Goal: Task Accomplishment & Management: Use online tool/utility

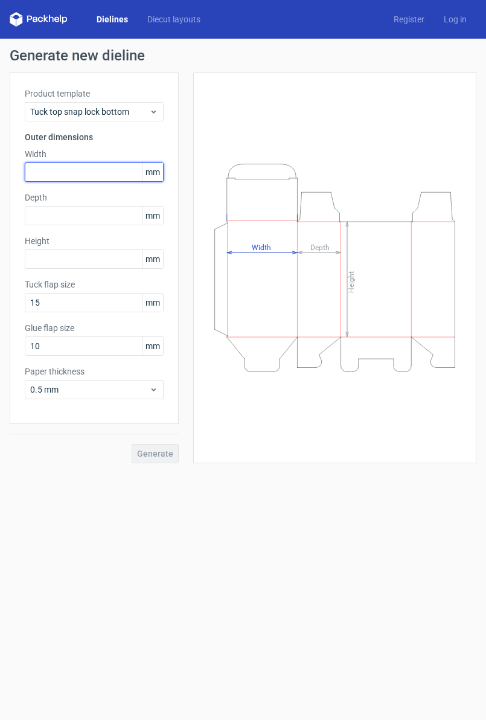
click at [86, 171] on input "text" at bounding box center [94, 172] width 139 height 19
click at [152, 170] on span "mm" at bounding box center [152, 172] width 21 height 18
click at [125, 174] on input "text" at bounding box center [94, 172] width 139 height 19
click at [150, 172] on span "mm" at bounding box center [152, 172] width 21 height 18
click at [92, 178] on input "text" at bounding box center [94, 172] width 139 height 19
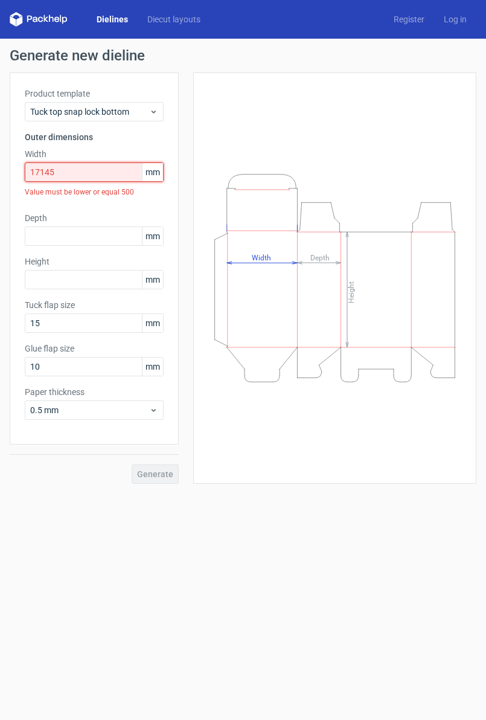
click at [45, 175] on input "17145" at bounding box center [94, 172] width 139 height 19
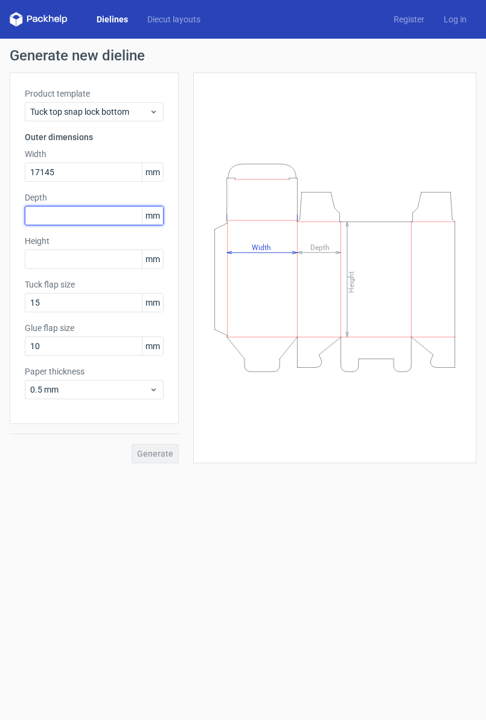
click at [79, 208] on div "Product template Tuck top snap lock bottom Outer dimensions Width 17145 mm Dept…" at bounding box center [94, 249] width 169 height 352
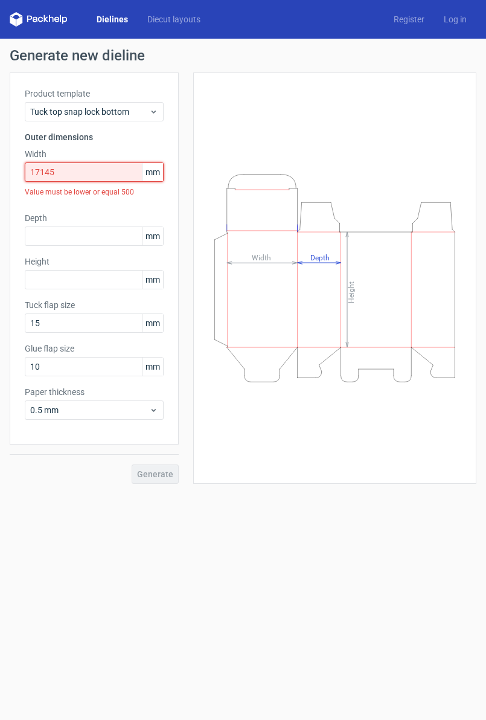
click at [47, 176] on input "17145" at bounding box center [94, 172] width 139 height 19
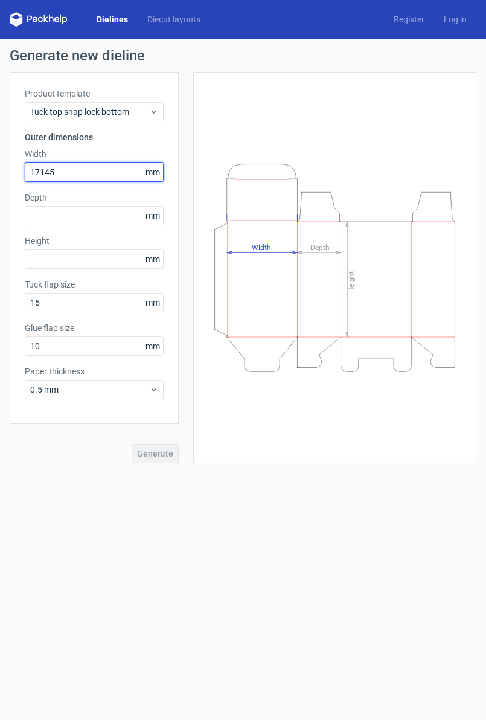
click at [45, 172] on input "17145" at bounding box center [94, 172] width 139 height 19
type input "171"
click at [157, 172] on span "mm" at bounding box center [152, 172] width 21 height 18
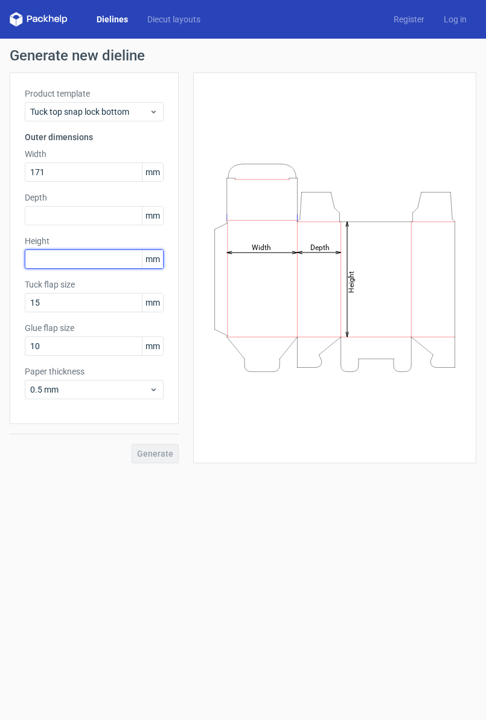
click at [69, 256] on input "text" at bounding box center [94, 259] width 139 height 19
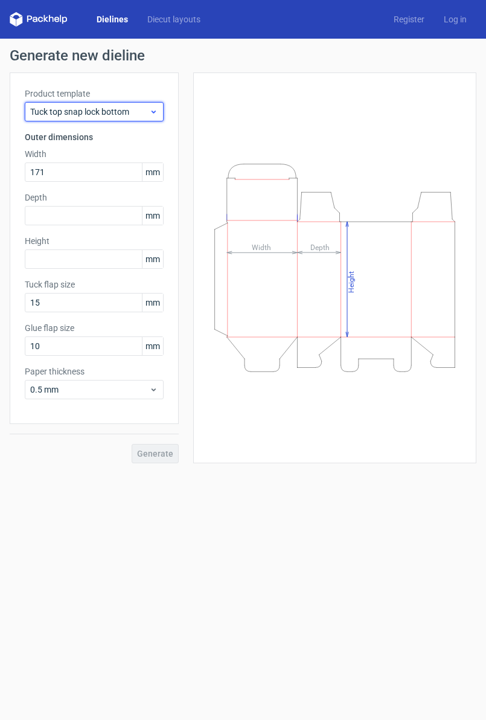
click at [123, 109] on span "Tuck top snap lock bottom" at bounding box center [89, 112] width 119 height 12
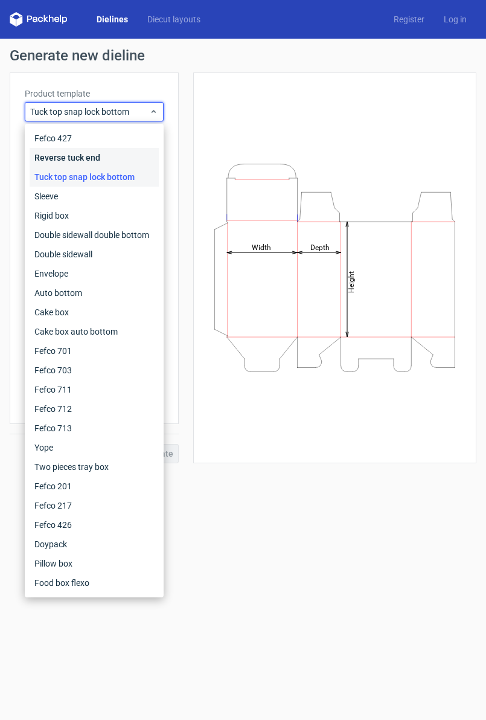
click at [100, 157] on div "Reverse tuck end" at bounding box center [94, 157] width 129 height 19
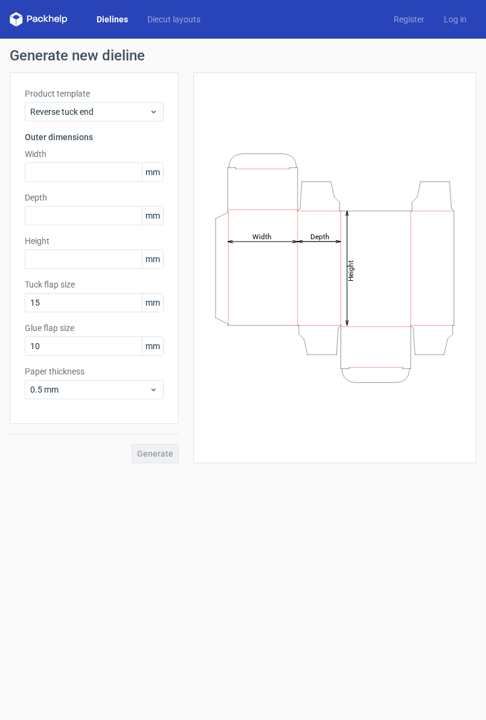
click at [102, 182] on div "Product template Reverse tuck end Outer dimensions Width mm Depth mm Height mm …" at bounding box center [94, 249] width 169 height 352
click at [92, 168] on input "text" at bounding box center [94, 172] width 139 height 19
type input "9"
click at [114, 121] on div "Reverse tuck end" at bounding box center [94, 111] width 139 height 19
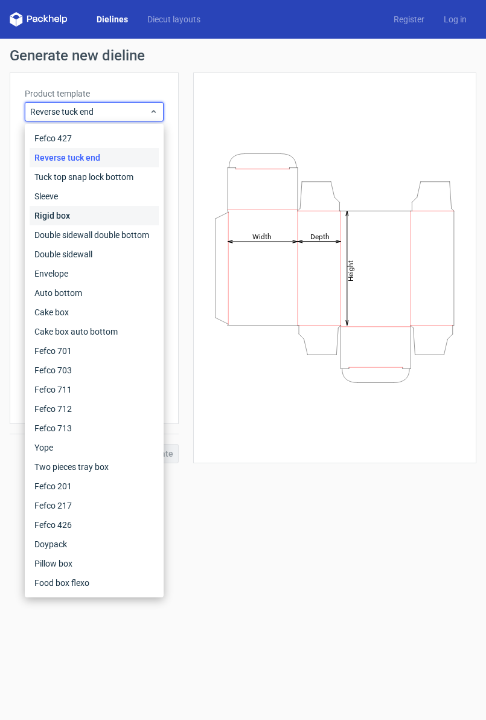
click at [116, 212] on div "Rigid box" at bounding box center [94, 215] width 129 height 19
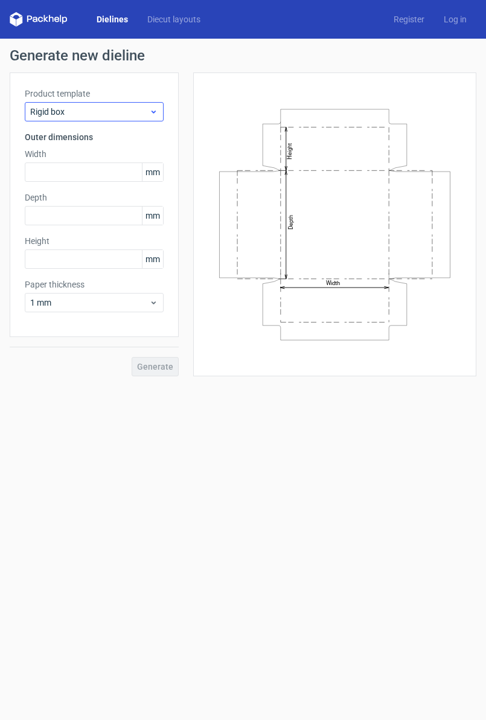
click at [123, 98] on label "Product template" at bounding box center [94, 94] width 139 height 12
click at [124, 115] on span "Rigid box" at bounding box center [89, 112] width 119 height 12
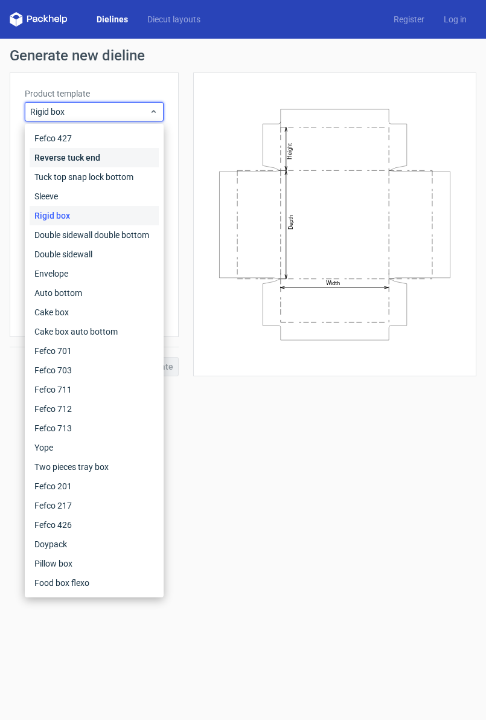
click at [114, 157] on div "Reverse tuck end" at bounding box center [94, 157] width 129 height 19
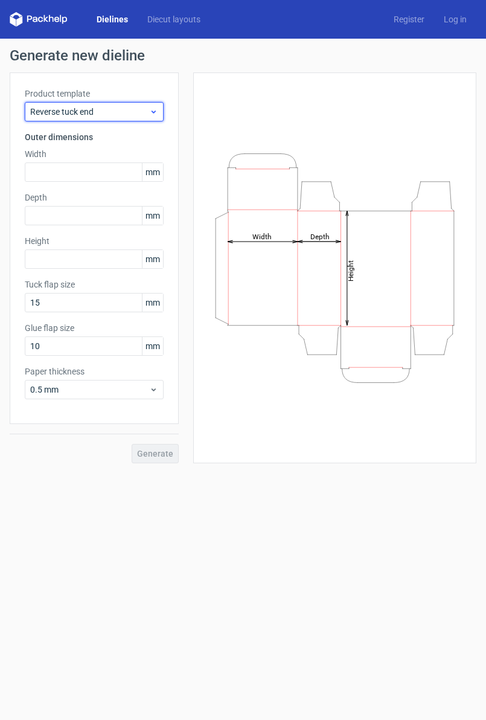
click at [137, 110] on span "Reverse tuck end" at bounding box center [89, 112] width 119 height 12
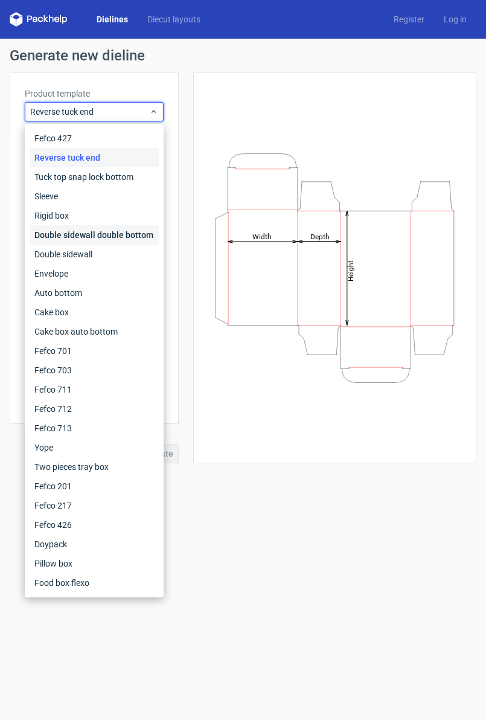
click at [115, 230] on div "Double sidewall double bottom" at bounding box center [94, 234] width 129 height 19
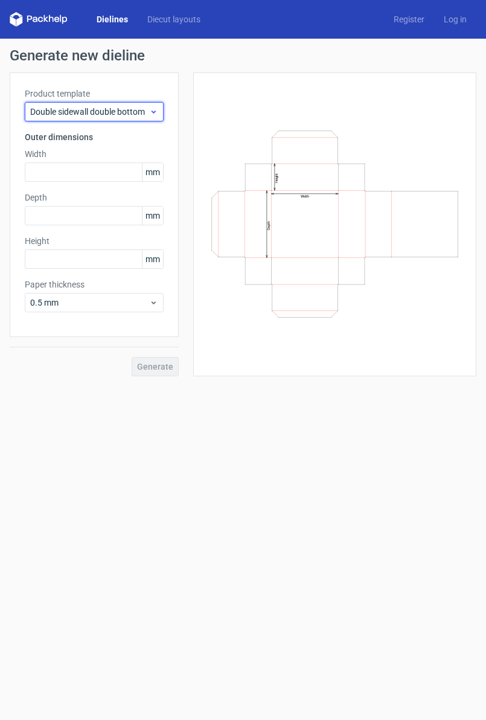
click at [146, 115] on span "Double sidewall double bottom" at bounding box center [89, 112] width 119 height 12
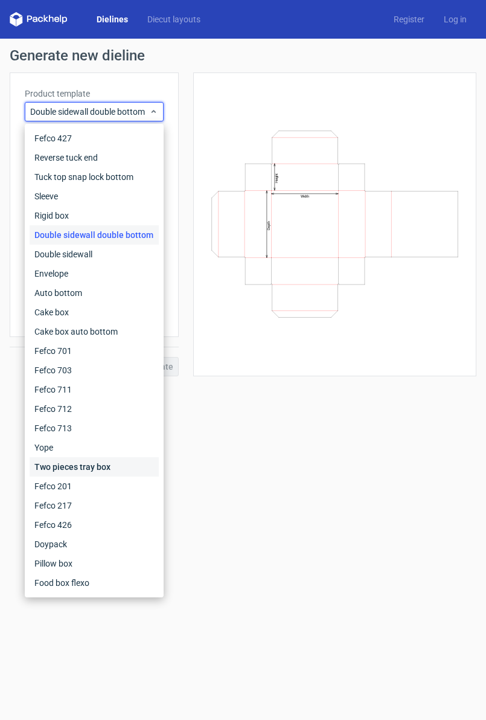
click at [98, 467] on div "Two pieces tray box" at bounding box center [94, 466] width 129 height 19
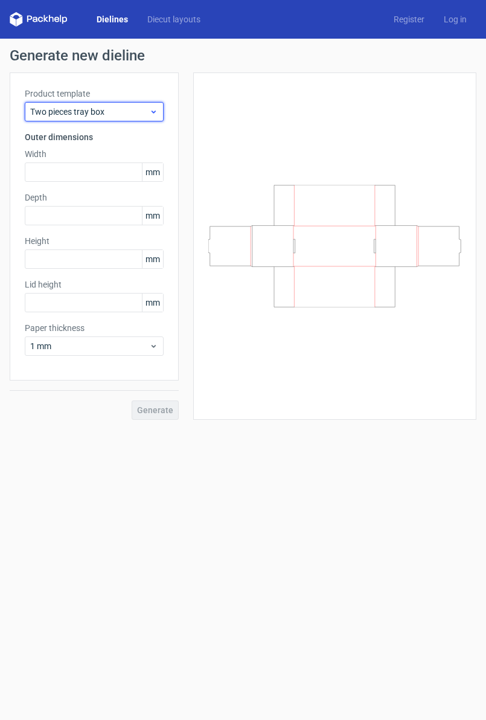
click at [132, 115] on span "Two pieces tray box" at bounding box center [89, 112] width 119 height 12
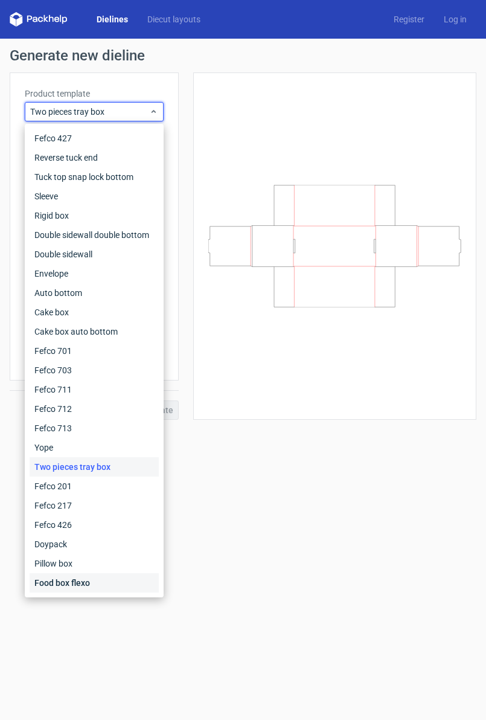
drag, startPoint x: 110, startPoint y: 577, endPoint x: 152, endPoint y: 508, distance: 81.4
click at [110, 577] on div "Food box flexo" at bounding box center [94, 582] width 129 height 19
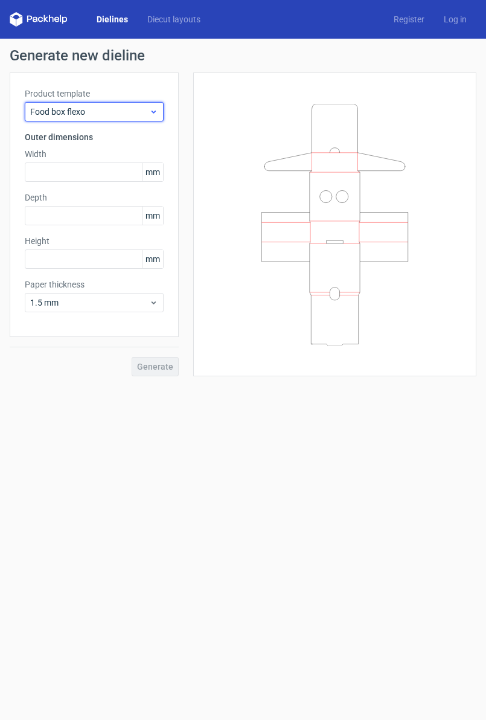
click at [137, 112] on span "Food box flexo" at bounding box center [89, 112] width 119 height 12
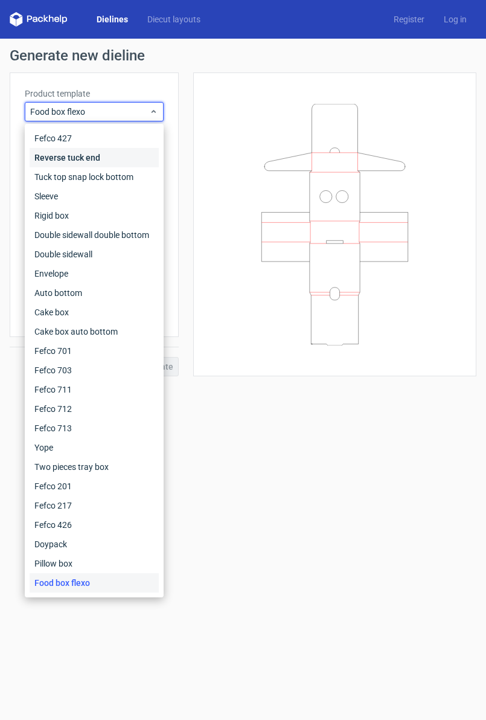
click at [96, 155] on div "Reverse tuck end" at bounding box center [94, 157] width 129 height 19
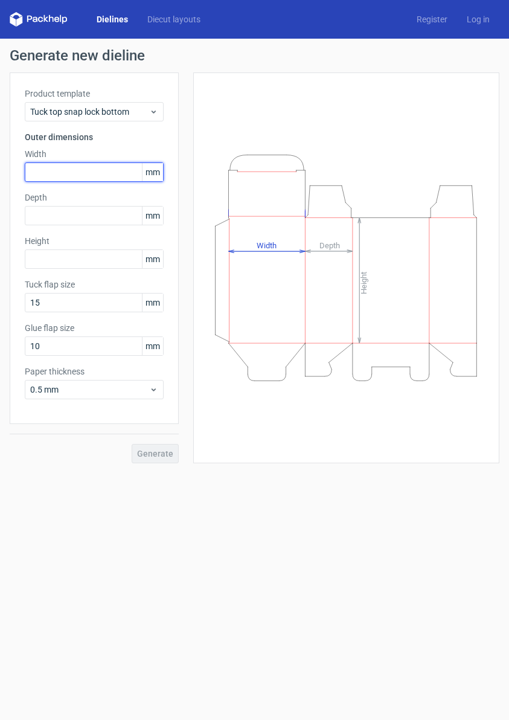
click at [52, 175] on input "text" at bounding box center [94, 172] width 139 height 19
click at [42, 218] on input "text" at bounding box center [94, 215] width 139 height 19
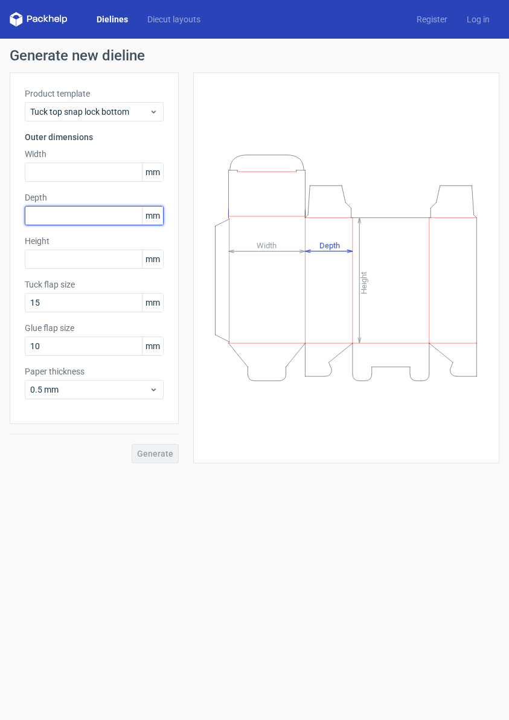
paste input "24765"
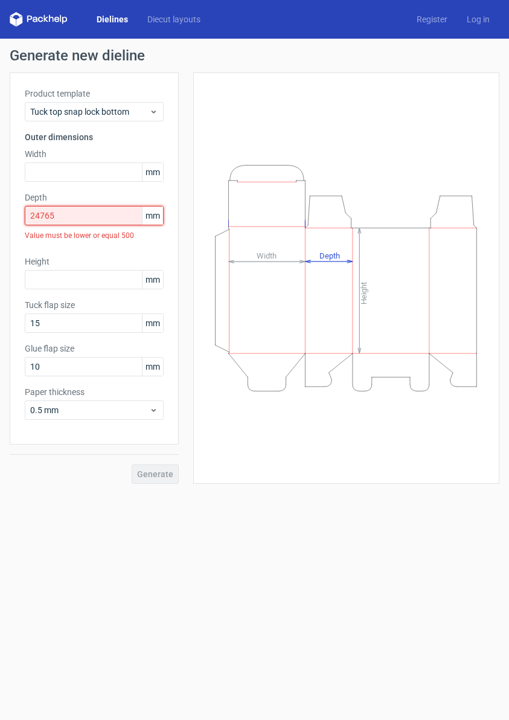
click at [45, 216] on input "24765" at bounding box center [94, 215] width 139 height 19
type input "24765"
